Goal: Task Accomplishment & Management: Manage account settings

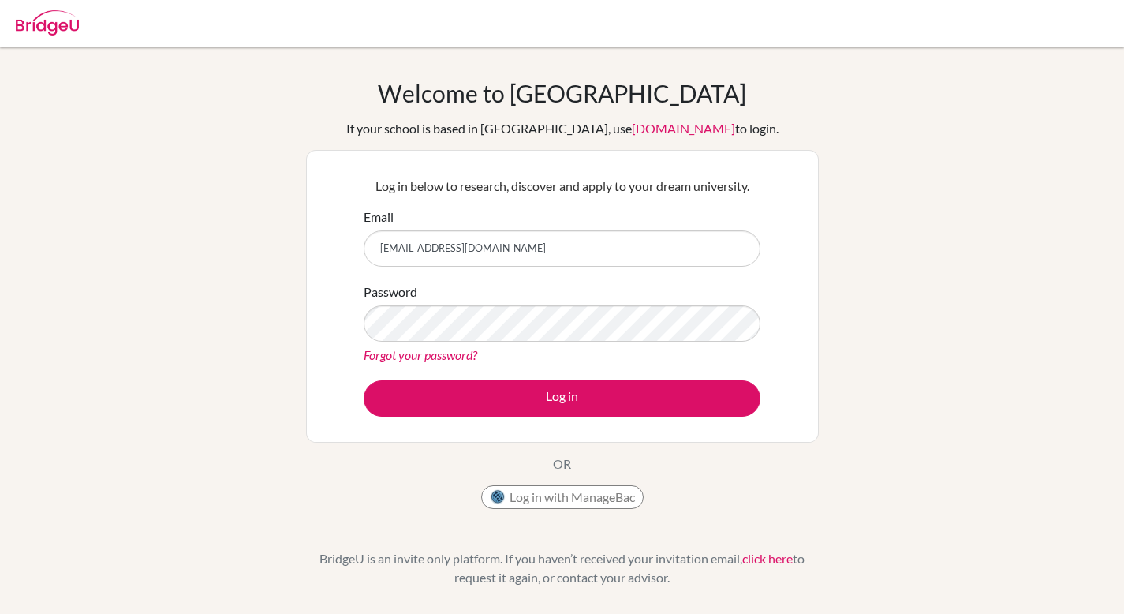
type input "[EMAIL_ADDRESS][DOMAIN_NAME]"
click at [364, 380] on button "Log in" at bounding box center [562, 398] width 397 height 36
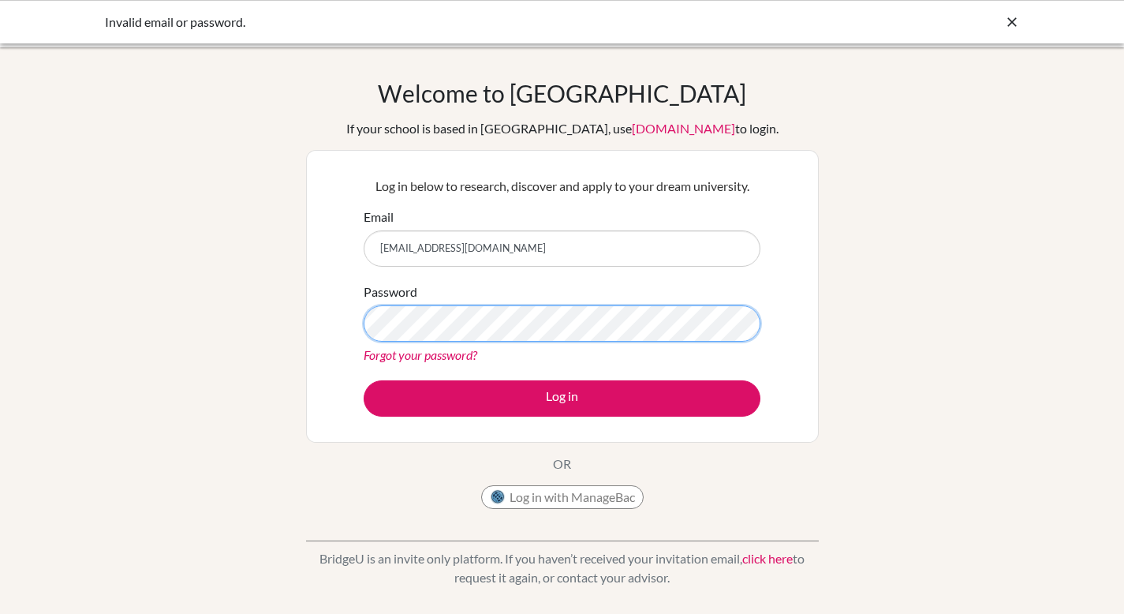
click at [364, 380] on button "Log in" at bounding box center [562, 398] width 397 height 36
click at [559, 503] on button "Log in with ManageBac" at bounding box center [562, 497] width 163 height 24
click at [240, 333] on div "Welcome to BridgeU If your school is based in China, use app.bridge-u.com.cn to…" at bounding box center [562, 337] width 1124 height 516
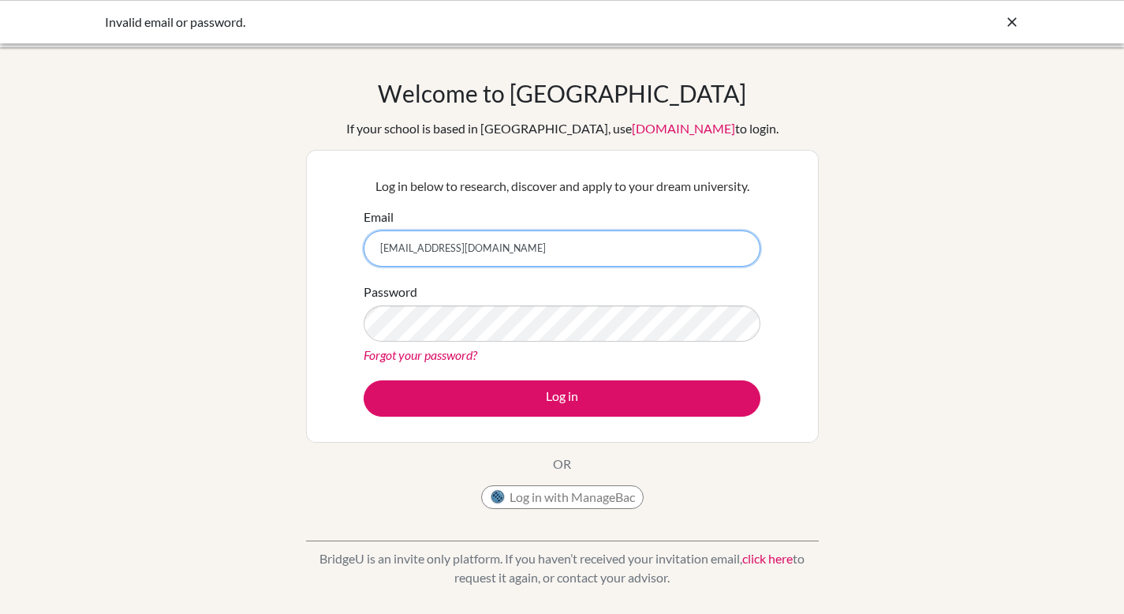
click at [409, 248] on input "georgeisak2008@gmail.com" at bounding box center [562, 248] width 397 height 36
type input "s"
type input "[EMAIL_ADDRESS][DOMAIN_NAME]"
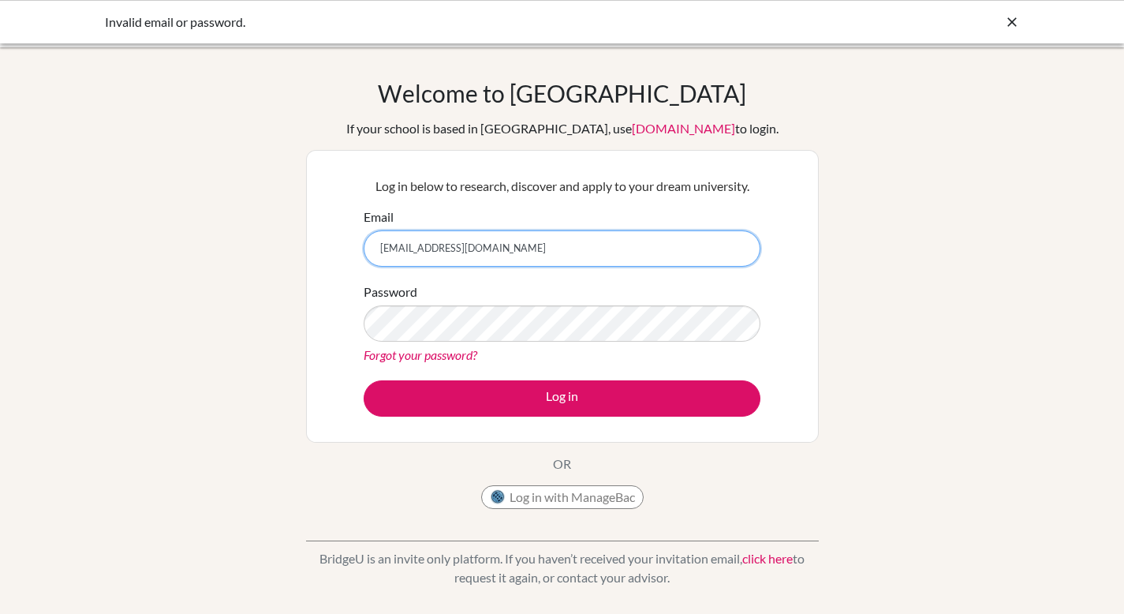
click at [364, 380] on button "Log in" at bounding box center [562, 398] width 397 height 36
click at [419, 304] on div "Password Forgot your password?" at bounding box center [562, 323] width 397 height 82
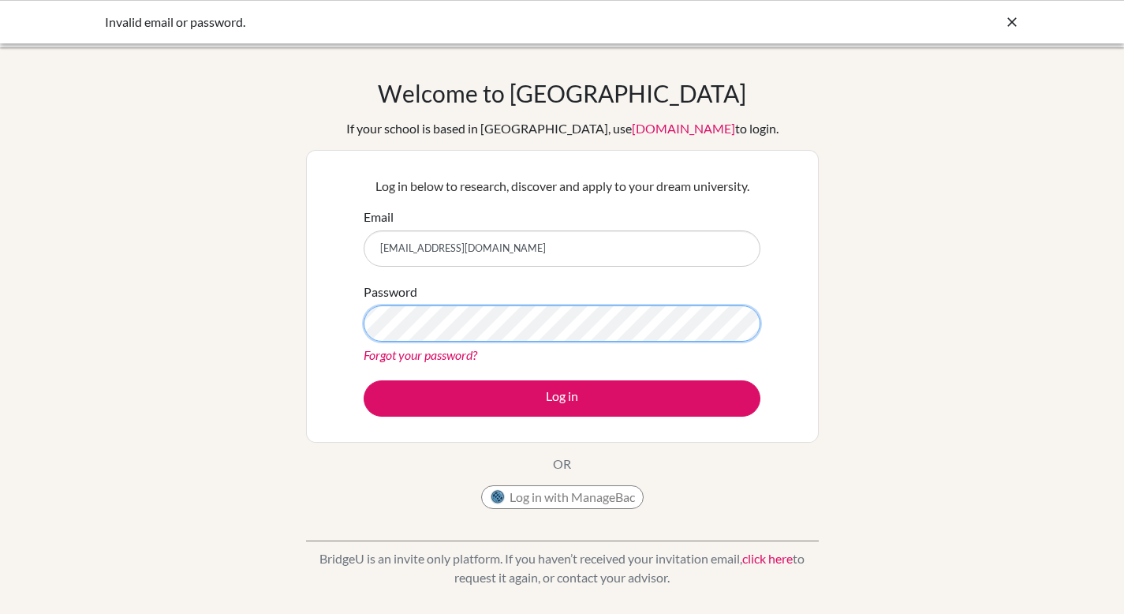
click at [364, 380] on button "Log in" at bounding box center [562, 398] width 397 height 36
click at [208, 405] on div "Welcome to [GEOGRAPHIC_DATA] If your school is based in [GEOGRAPHIC_DATA], use …" at bounding box center [562, 337] width 1124 height 516
click at [364, 380] on button "Log in" at bounding box center [562, 398] width 397 height 36
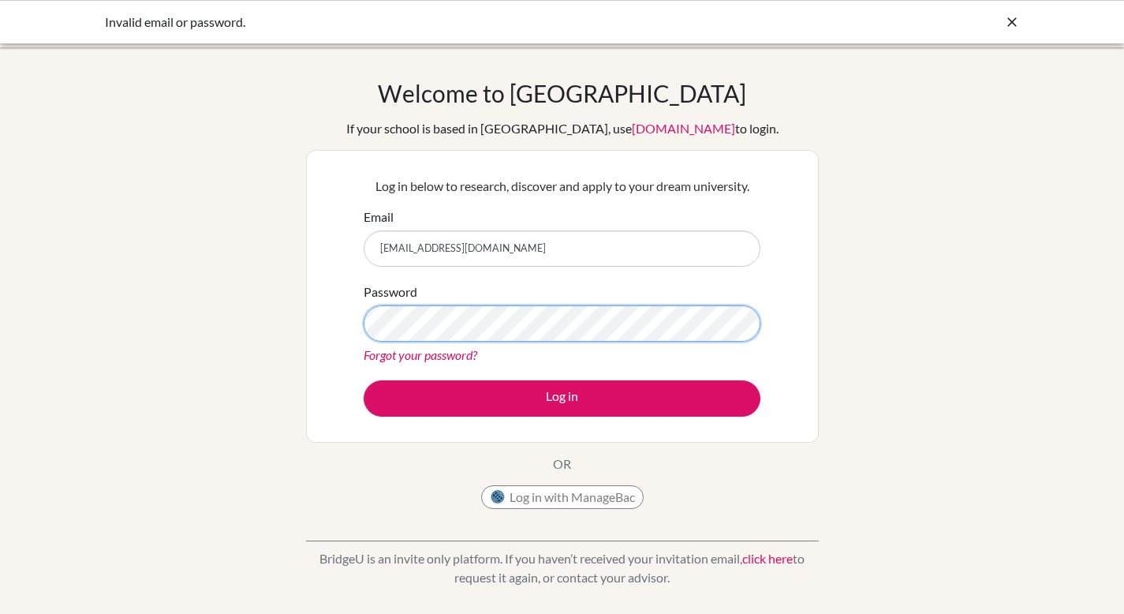
click at [364, 380] on button "Log in" at bounding box center [562, 398] width 397 height 36
